Goal: Information Seeking & Learning: Find specific fact

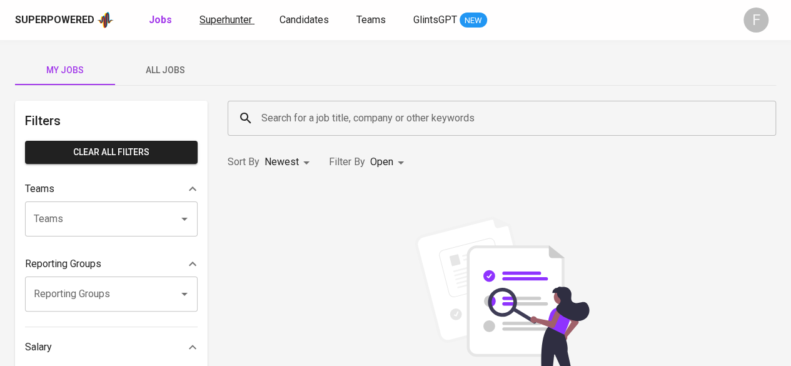
click at [245, 24] on span "Superhunter" at bounding box center [225, 20] width 53 height 12
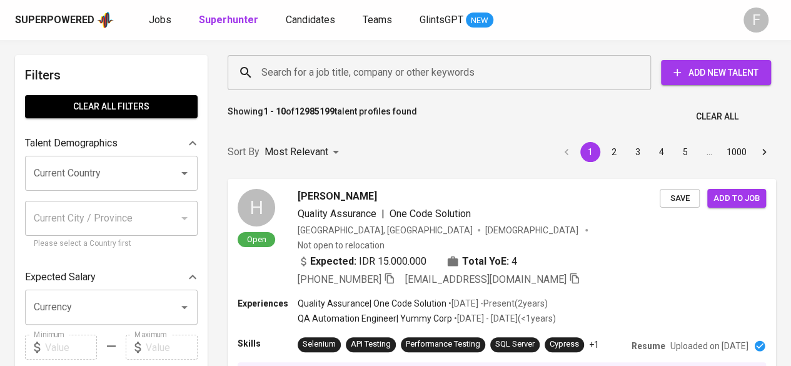
click at [383, 87] on div "Search for a job title, company or other keywords" at bounding box center [439, 72] width 423 height 35
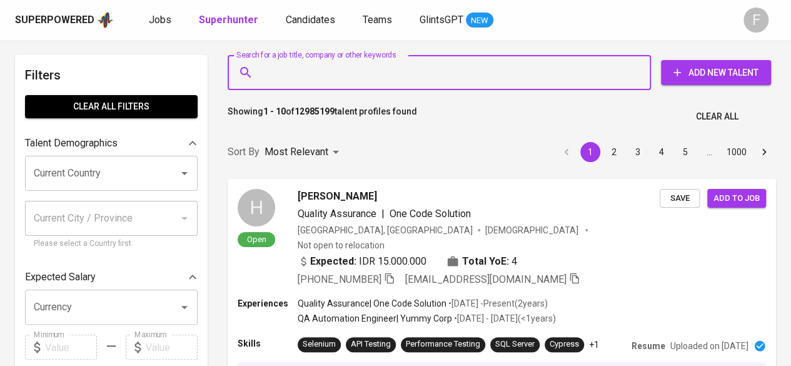
paste input "[PERSON_NAME]"
type input "[PERSON_NAME]"
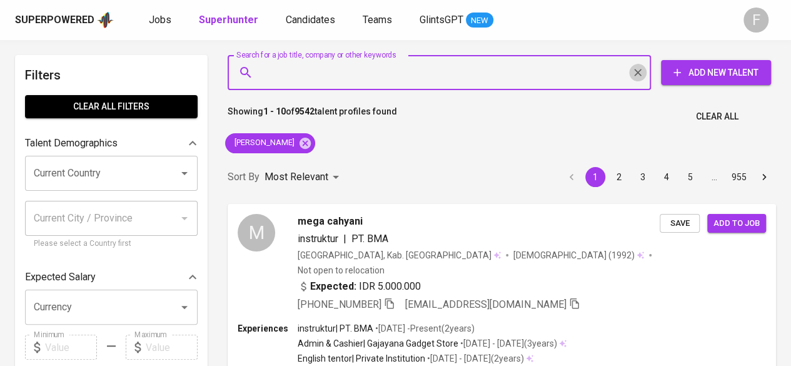
click at [389, 73] on icon "Clear" at bounding box center [638, 72] width 13 height 13
click at [310, 169] on p "Most Relevant" at bounding box center [296, 176] width 64 height 15
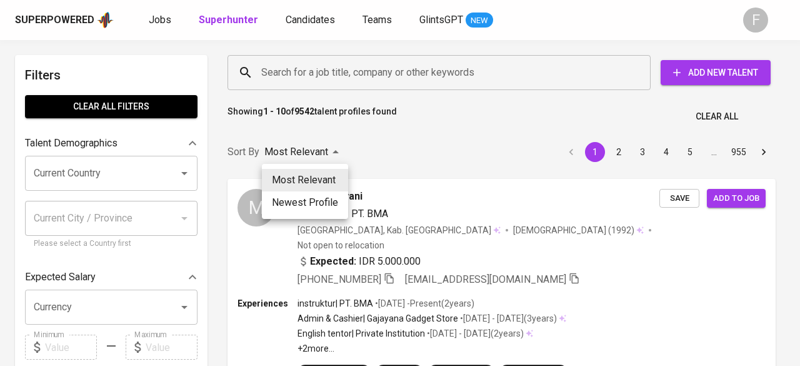
click at [320, 72] on div at bounding box center [400, 183] width 800 height 366
click at [291, 69] on div "Most Relevant Newest Profile" at bounding box center [400, 183] width 800 height 366
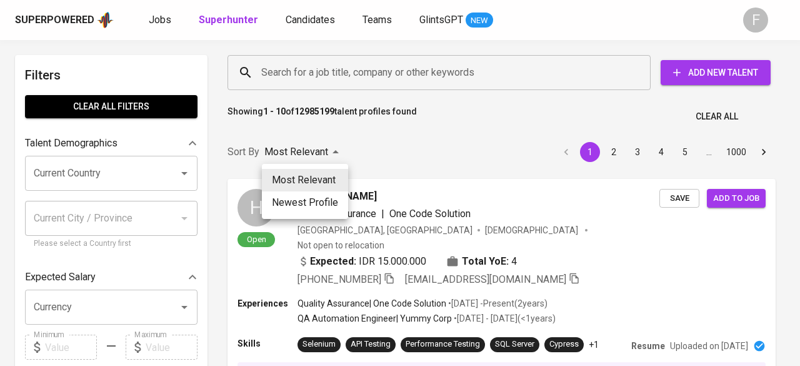
click at [281, 69] on div at bounding box center [400, 183] width 800 height 366
click at [389, 139] on div "Most Relevant Newest Profile" at bounding box center [400, 183] width 800 height 366
click at [299, 79] on div at bounding box center [400, 183] width 800 height 366
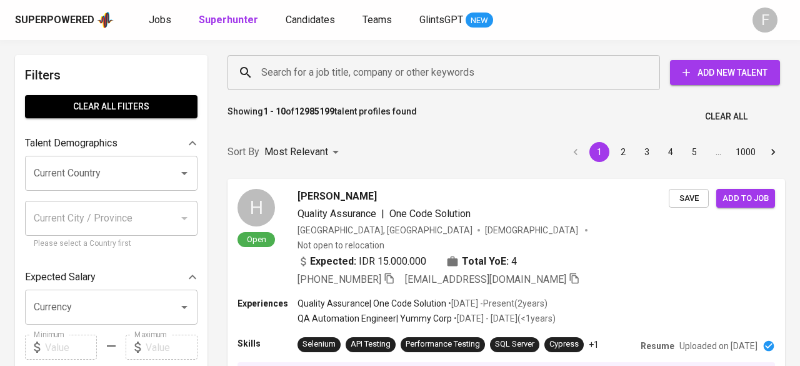
click at [296, 79] on input "Search for a job title, company or other keywords" at bounding box center [447, 73] width 378 height 24
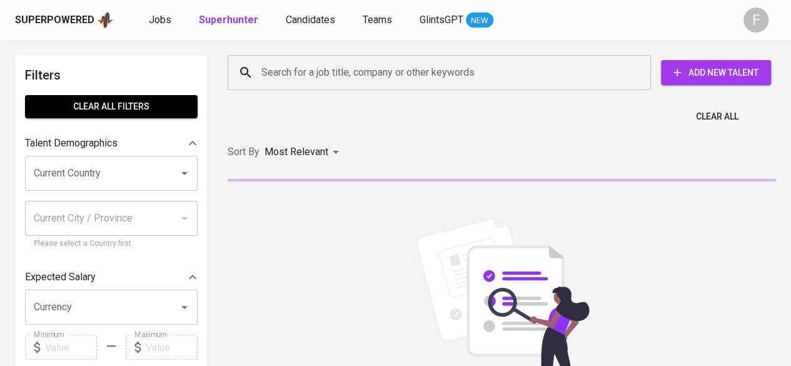
click at [308, 73] on input "Search for a job title, company or other keywords" at bounding box center [442, 73] width 368 height 24
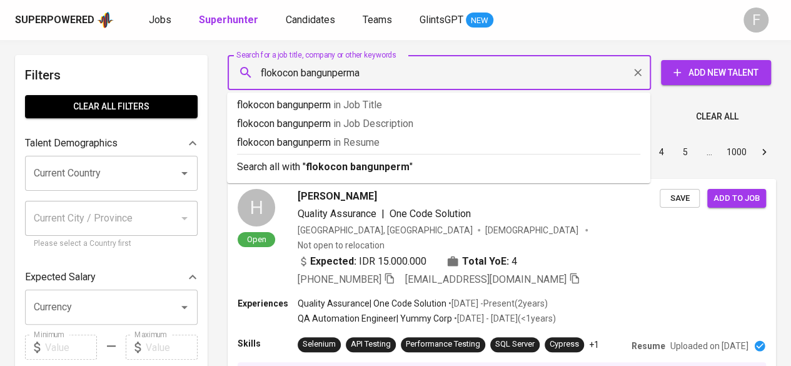
type input "flokocon bangunpermai"
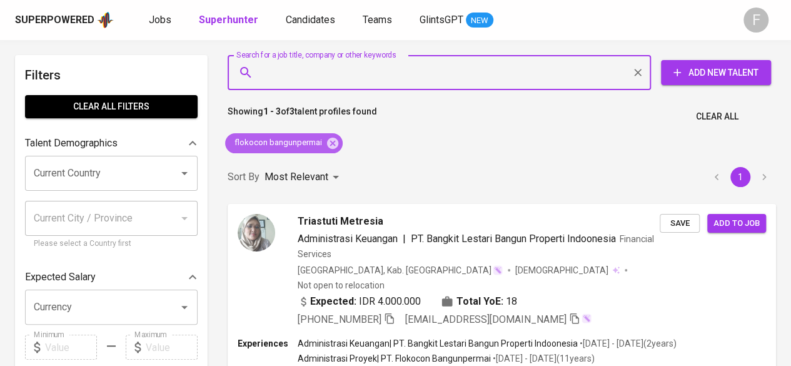
click at [331, 141] on icon at bounding box center [333, 143] width 14 height 14
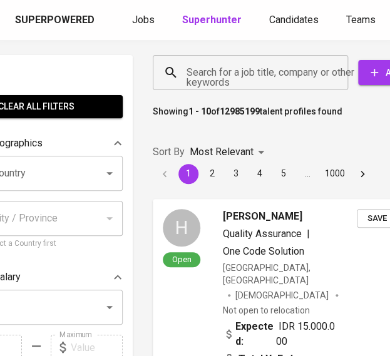
scroll to position [0, 78]
